Goal: Task Accomplishment & Management: Manage account settings

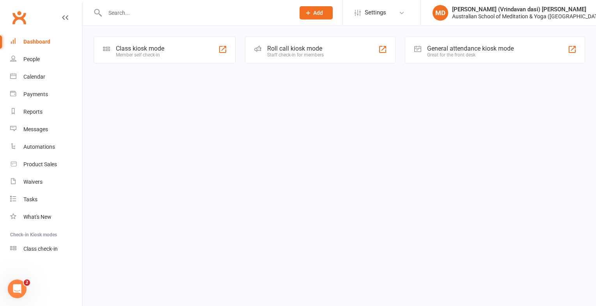
click at [151, 51] on div "Class kiosk mode" at bounding box center [140, 48] width 48 height 7
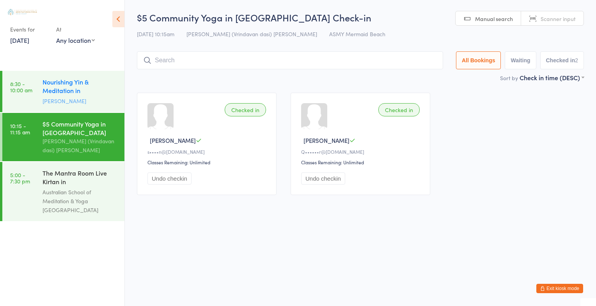
click at [72, 92] on div "Nourishing Yin & Meditation in Mermaid Beach" at bounding box center [80, 87] width 75 height 19
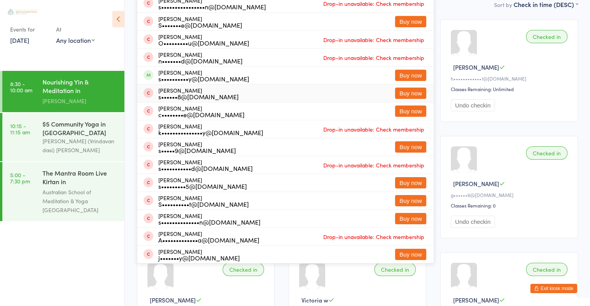
scroll to position [78, 0]
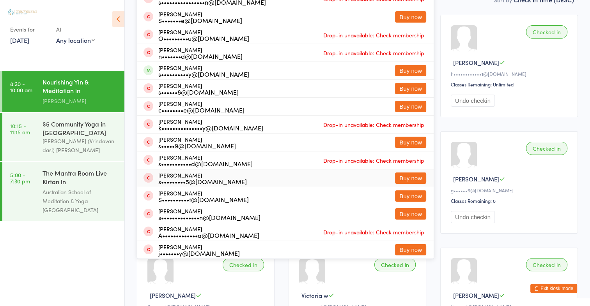
type input "sandhya"
click at [558, 286] on button "Exit kiosk mode" at bounding box center [553, 288] width 47 height 9
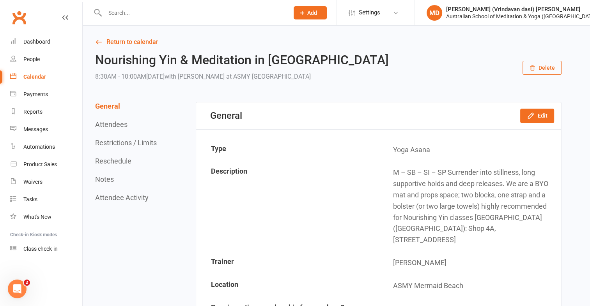
click at [126, 18] on input "text" at bounding box center [193, 12] width 181 height 11
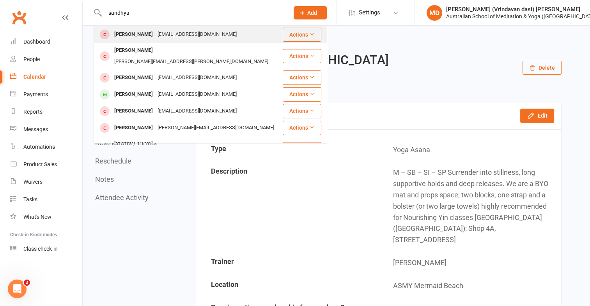
type input "sandhya"
click at [298, 29] on button "Actions" at bounding box center [302, 35] width 39 height 14
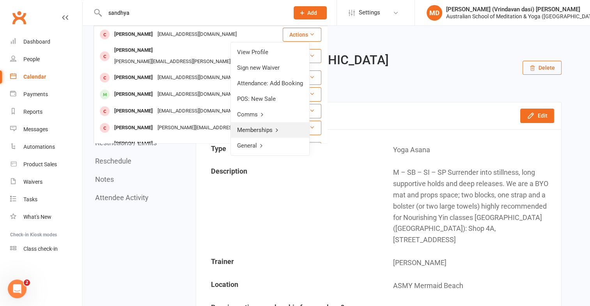
click at [253, 128] on link "Memberships" at bounding box center [270, 130] width 78 height 16
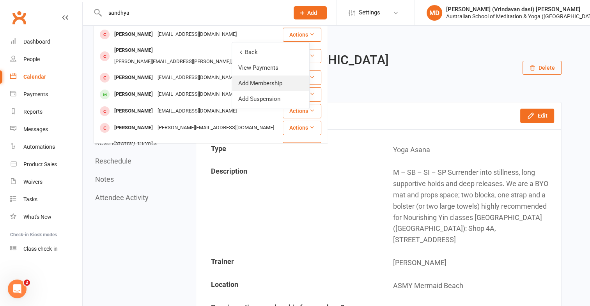
click at [269, 85] on link "Add Membership" at bounding box center [270, 84] width 77 height 16
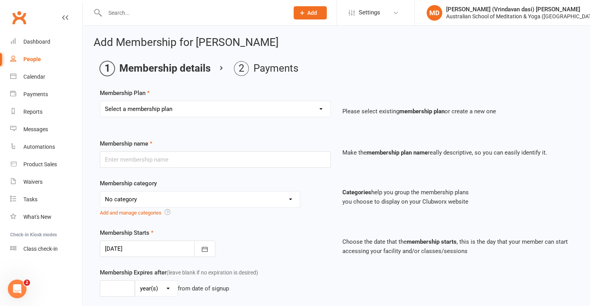
click at [321, 108] on select "Select a membership plan First Time Intro Offer (1 month Unlimited Meditation &…" at bounding box center [215, 109] width 230 height 16
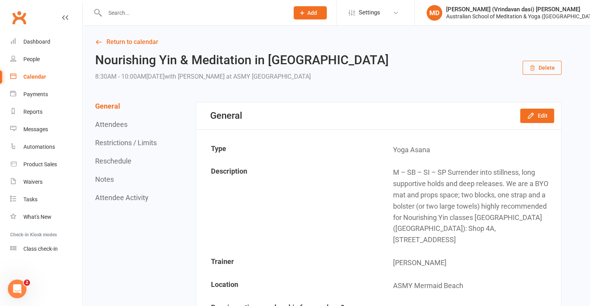
click at [122, 12] on input "text" at bounding box center [193, 12] width 181 height 11
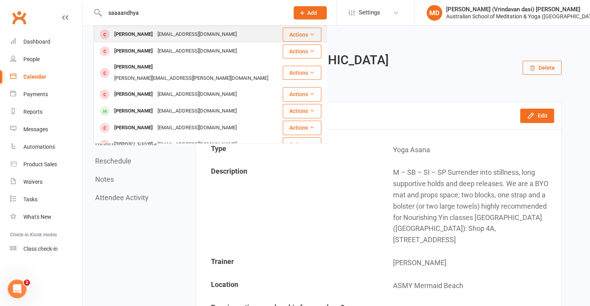
type input "saaaandhya"
click at [132, 35] on div "Sandhya Ramanathan" at bounding box center [133, 34] width 43 height 11
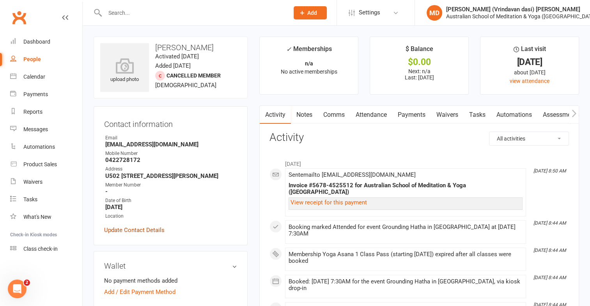
click at [131, 232] on link "Update Contact Details" at bounding box center [134, 230] width 60 height 9
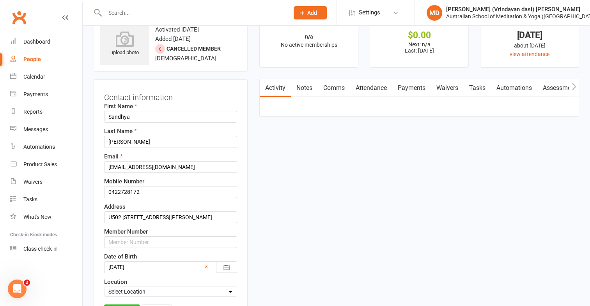
scroll to position [37, 0]
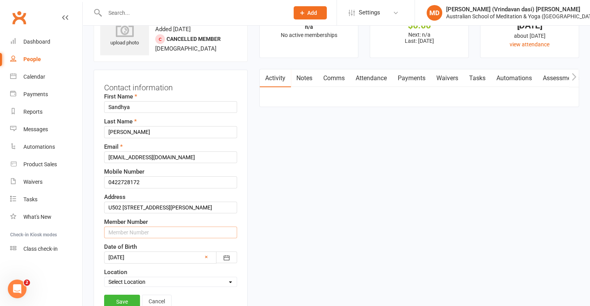
click at [117, 231] on input "text" at bounding box center [170, 233] width 133 height 12
click at [100, 225] on div "Contact information First Name Sandhya Last Name Ramanathan Email sandhya_raman…" at bounding box center [171, 197] width 154 height 254
click at [113, 230] on input "text" at bounding box center [170, 233] width 133 height 12
type input "2418"
click at [114, 300] on link "Save" at bounding box center [122, 302] width 36 height 14
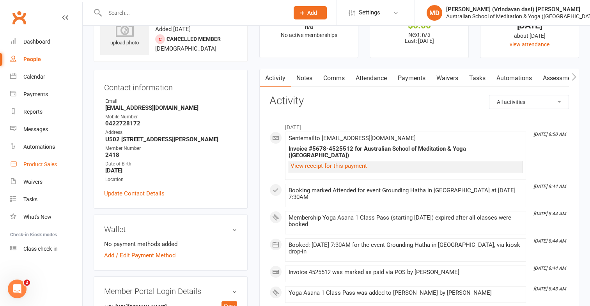
click at [37, 165] on div "Product Sales" at bounding box center [40, 164] width 34 height 6
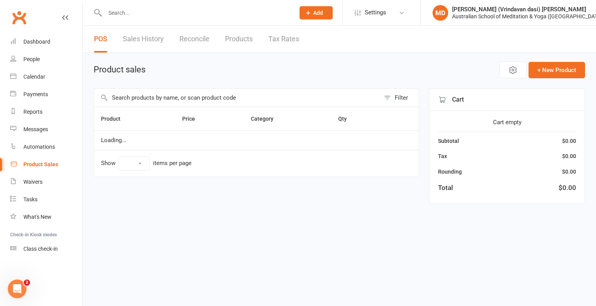
select select "25"
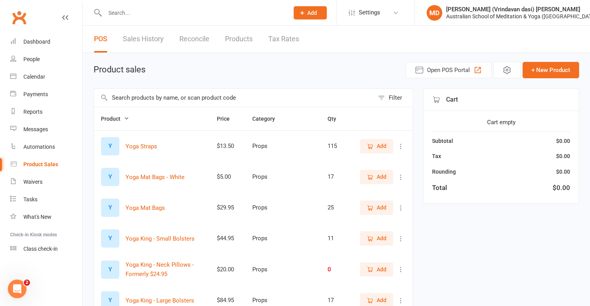
click at [140, 97] on input "text" at bounding box center [234, 98] width 280 height 18
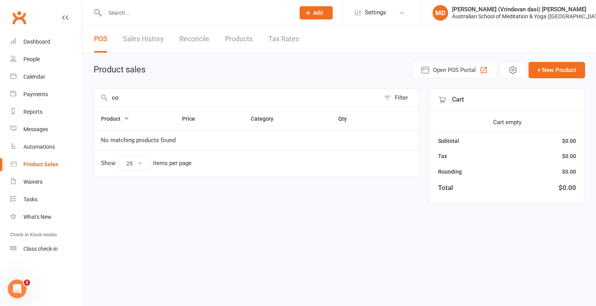
type input "c"
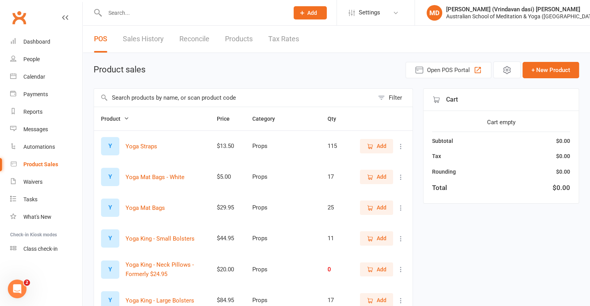
click at [130, 13] on input "text" at bounding box center [193, 12] width 181 height 11
click at [124, 96] on input "text" at bounding box center [234, 98] width 280 height 18
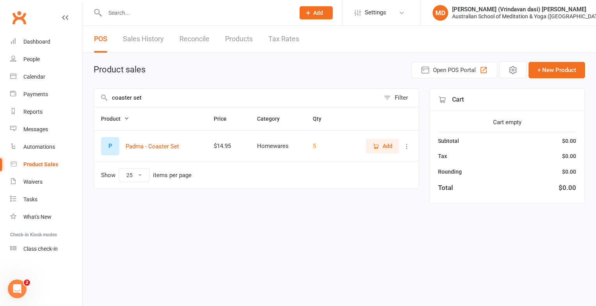
type input "coaster set"
click at [383, 146] on span "Add" at bounding box center [388, 146] width 10 height 9
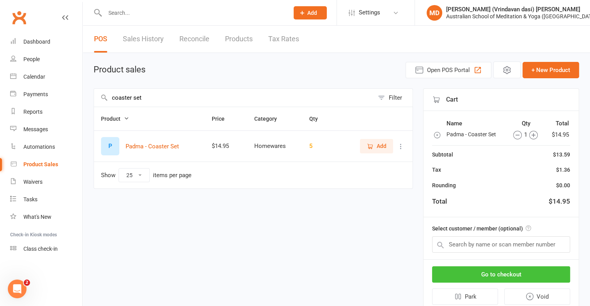
click at [518, 275] on button "Go to checkout" at bounding box center [501, 275] width 138 height 16
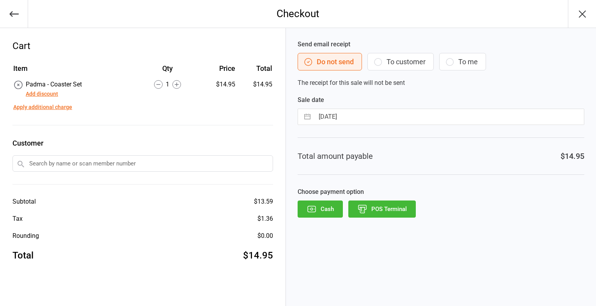
click at [316, 209] on icon "button" at bounding box center [311, 209] width 10 height 10
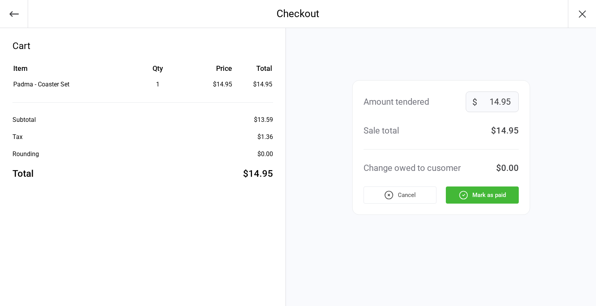
click at [475, 201] on button "Mark as paid" at bounding box center [482, 195] width 73 height 17
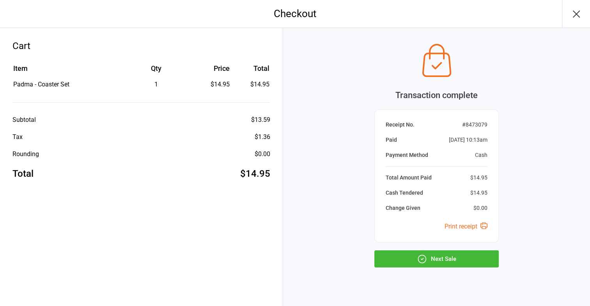
click at [434, 249] on div "Transaction complete Receipt No. # 8473079 Paid [DATE] 10:13am Payment Method C…" at bounding box center [436, 154] width 124 height 228
click at [434, 253] on button "Next Sale" at bounding box center [436, 259] width 124 height 17
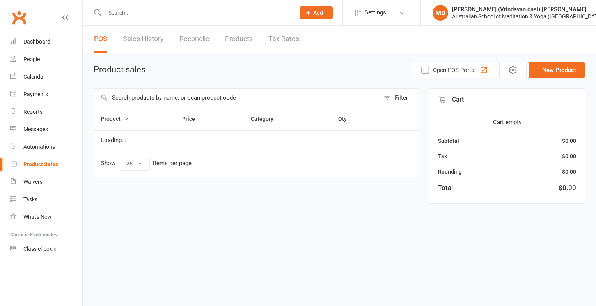
select select "25"
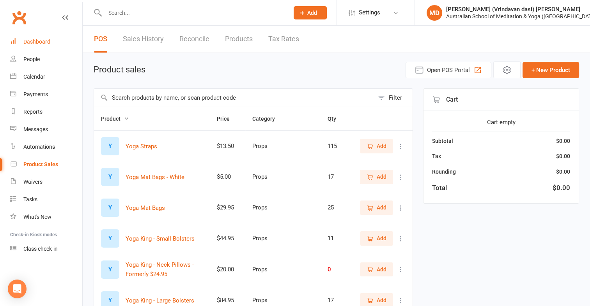
click at [26, 39] on div "Dashboard" at bounding box center [36, 42] width 27 height 6
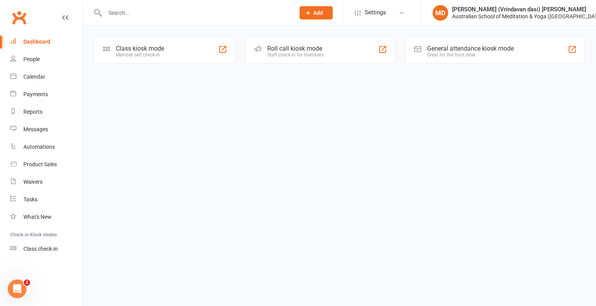
click at [124, 13] on input "text" at bounding box center [196, 12] width 187 height 11
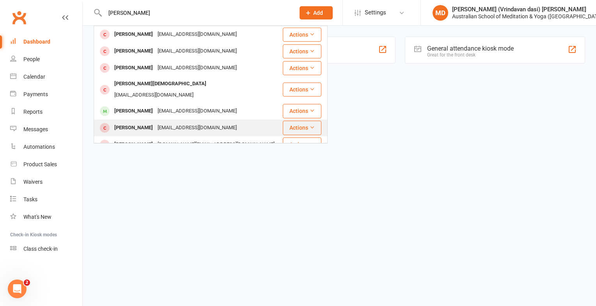
type input "david"
click at [131, 122] on div "David Gorwyn" at bounding box center [133, 127] width 43 height 11
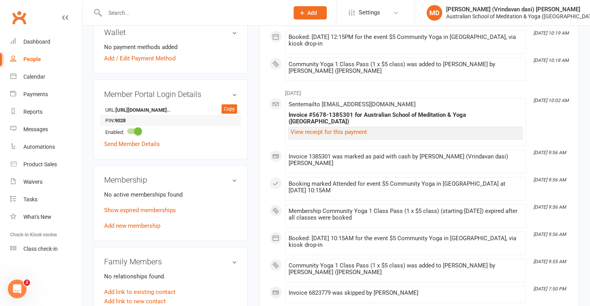
scroll to position [273, 0]
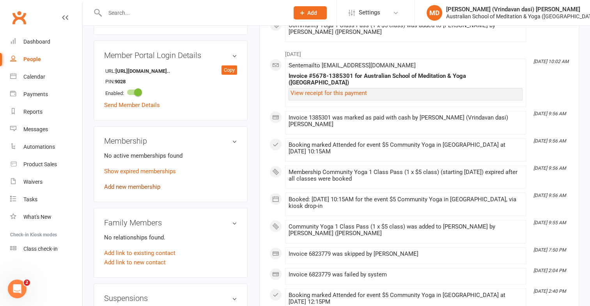
click at [120, 191] on link "Add new membership" at bounding box center [132, 187] width 56 height 7
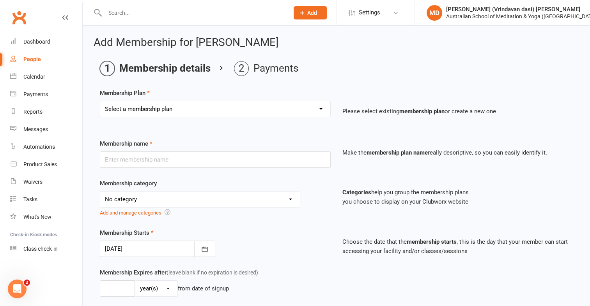
click at [320, 110] on select "Select a membership plan First Time Intro Offer (1 month Unlimited Meditation &…" at bounding box center [215, 109] width 230 height 16
select select "7"
click at [100, 101] on select "Select a membership plan First Time Intro Offer (1 month Unlimited Meditation &…" at bounding box center [215, 109] width 230 height 16
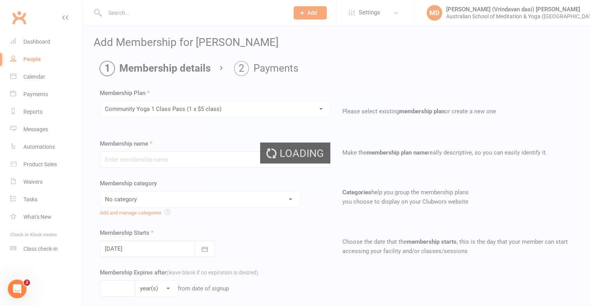
type input "Community Yoga 1 Class Pass (1 x $5 class)"
select select "4"
type input "3"
select select "2"
type input "1"
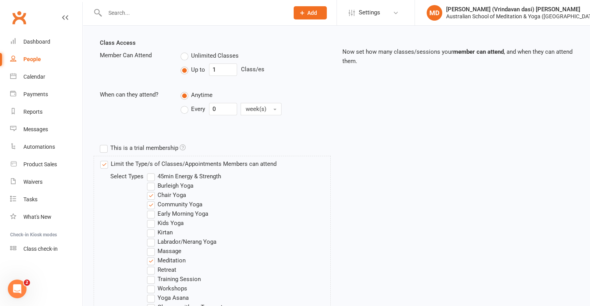
scroll to position [398, 0]
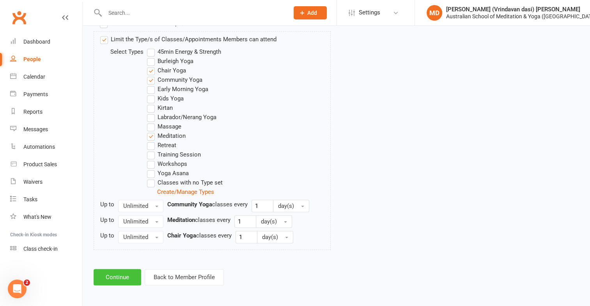
click at [116, 274] on button "Continue" at bounding box center [118, 277] width 48 height 16
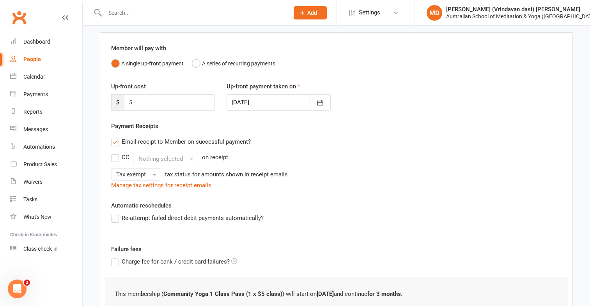
scroll to position [148, 0]
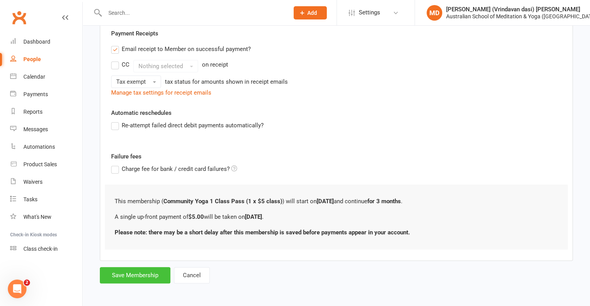
click at [124, 276] on button "Save Membership" at bounding box center [135, 275] width 71 height 16
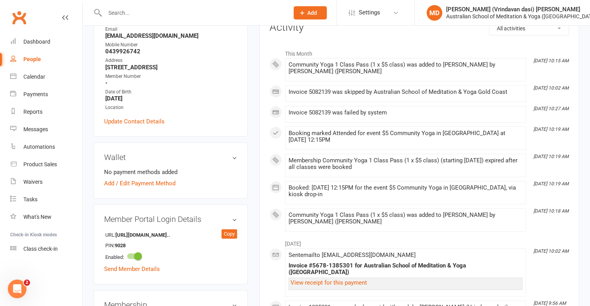
scroll to position [117, 0]
